Goal: Task Accomplishment & Management: Complete application form

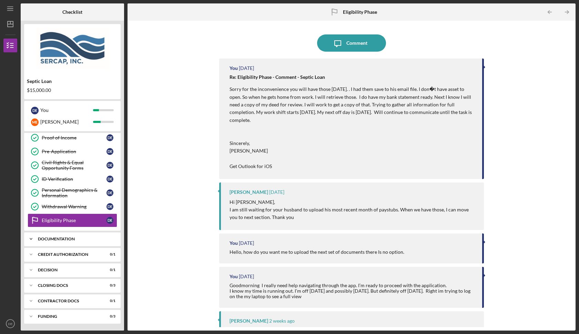
scroll to position [44, 0]
click at [72, 237] on div "Documentation" at bounding box center [75, 239] width 74 height 4
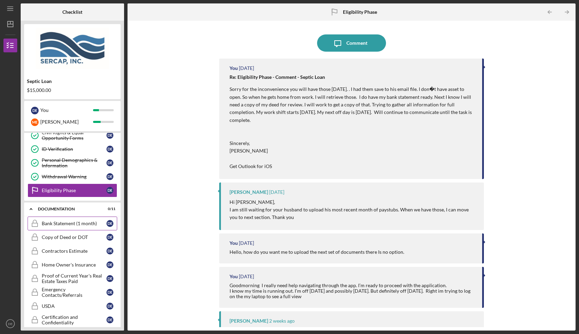
scroll to position [76, 0]
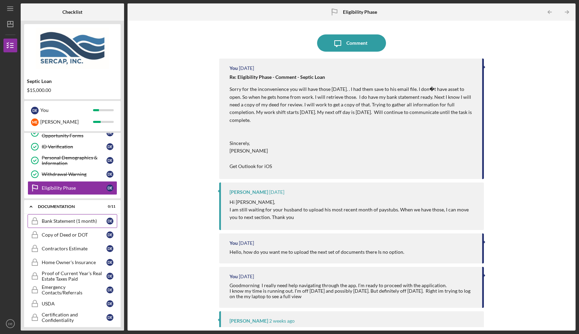
click at [85, 223] on div "Bank Statement (1 month)" at bounding box center [74, 221] width 65 height 6
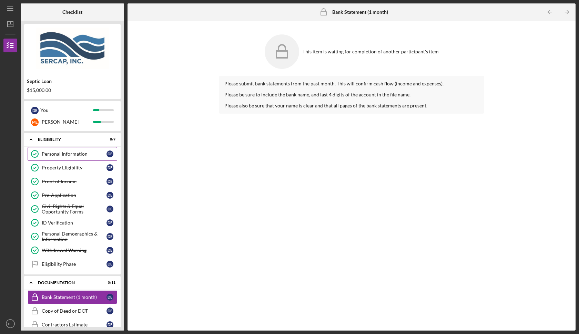
click at [76, 153] on div "Personal Information" at bounding box center [74, 154] width 65 height 6
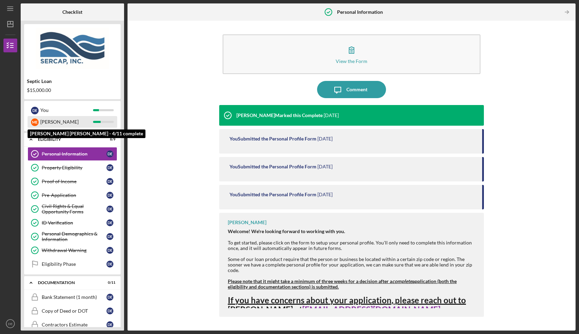
click at [62, 121] on div "[PERSON_NAME]" at bounding box center [66, 122] width 53 height 12
click at [91, 125] on div "[PERSON_NAME]" at bounding box center [66, 122] width 53 height 12
click at [77, 183] on div "Proof of Income" at bounding box center [74, 182] width 65 height 6
